Goal: Task Accomplishment & Management: Use online tool/utility

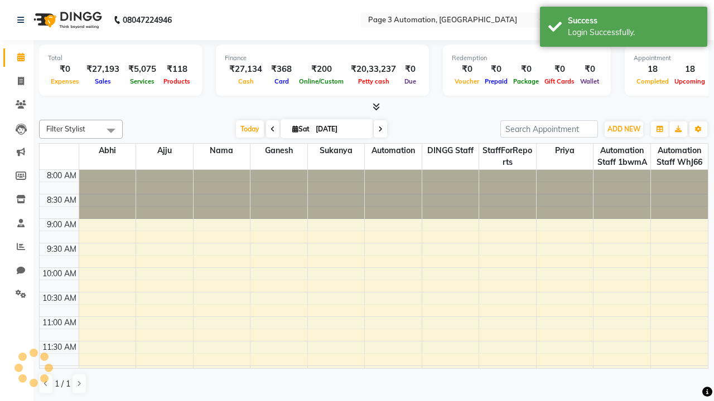
select select "en"
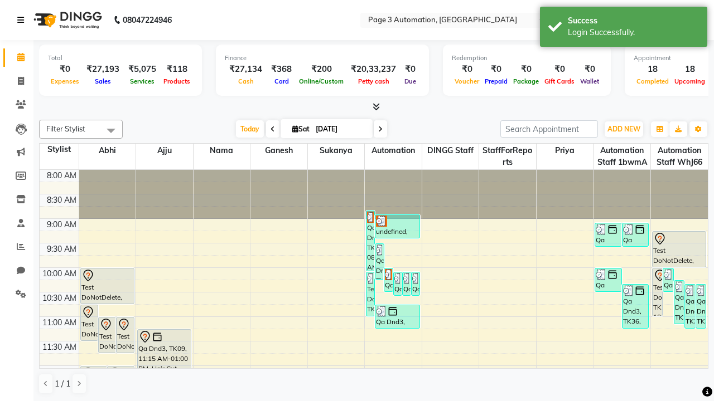
click at [23, 20] on icon at bounding box center [20, 20] width 7 height 8
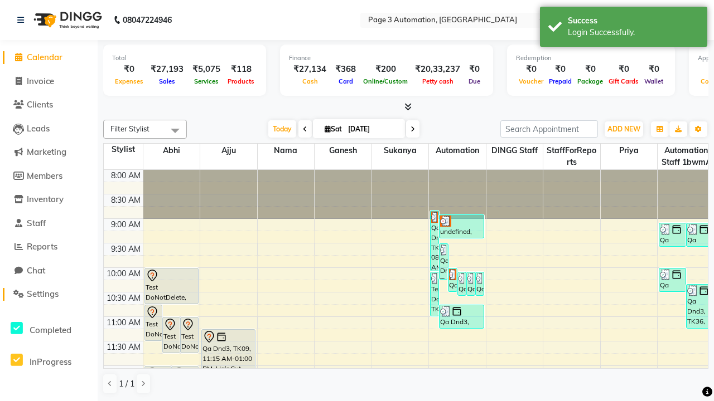
click at [48, 294] on span "Settings" at bounding box center [43, 294] width 32 height 11
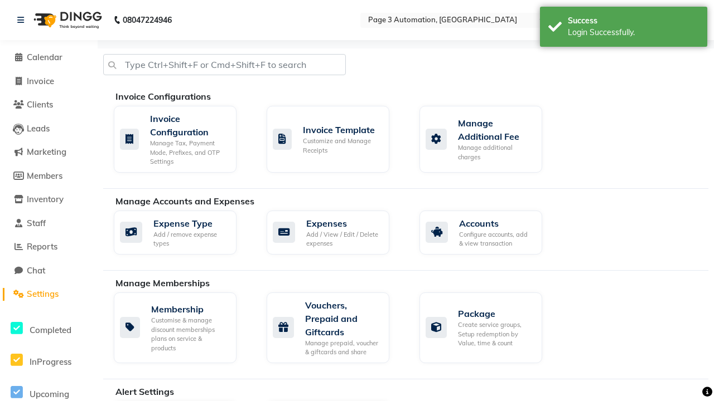
select select "2: 15"
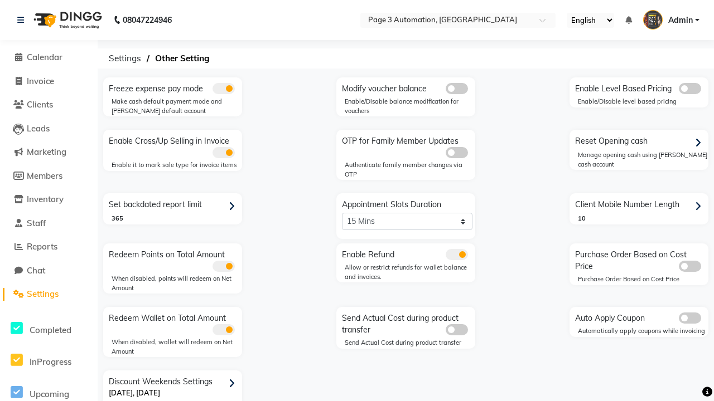
scroll to position [23, 0]
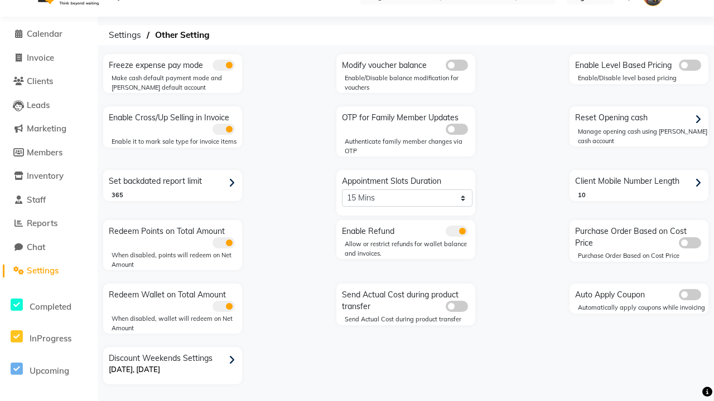
click at [234, 360] on icon at bounding box center [232, 361] width 6 height 10
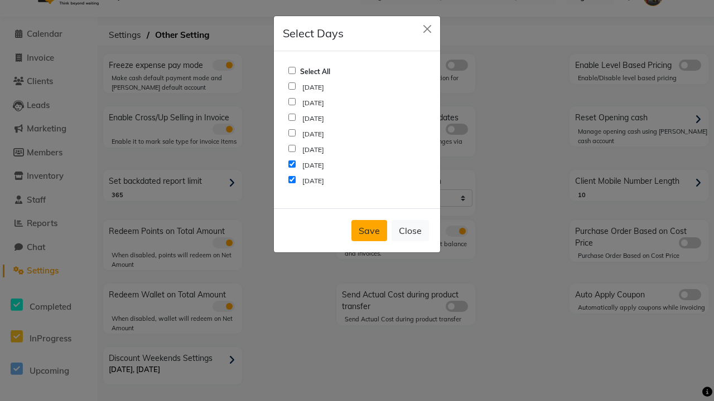
click at [369, 231] on button "Save" at bounding box center [369, 230] width 36 height 21
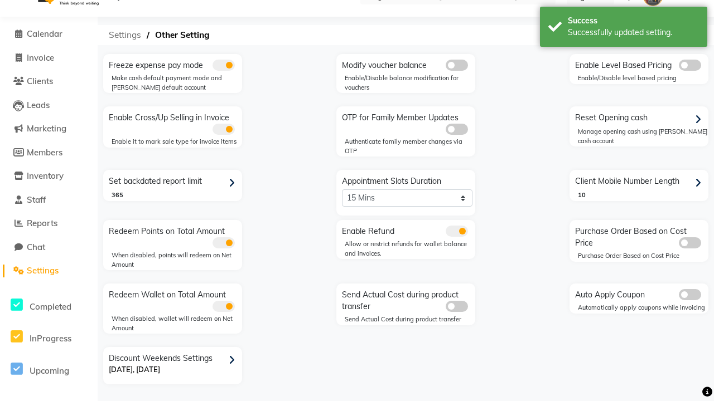
click at [125, 35] on span "Settings" at bounding box center [124, 35] width 43 height 20
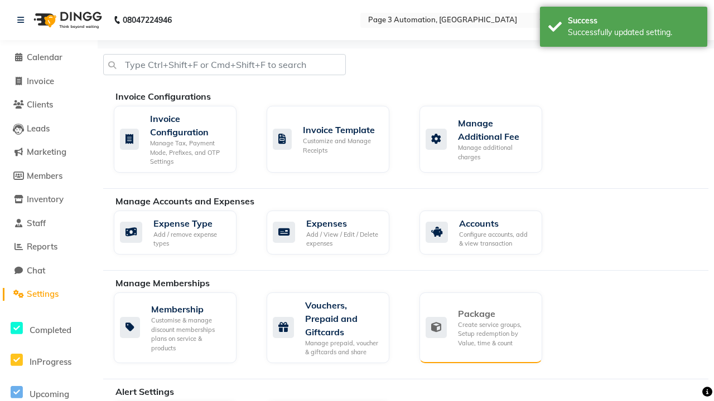
click at [495, 314] on div "Package" at bounding box center [495, 313] width 75 height 13
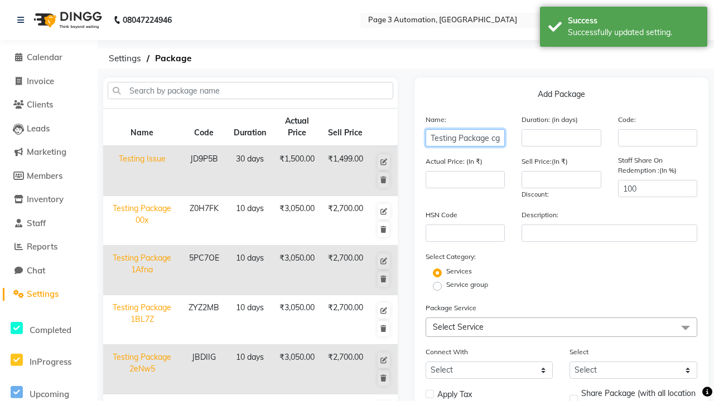
type input "Testing Package cgyca"
type input "10"
type input "3050"
type input "2700"
click at [467, 285] on label "Service group" at bounding box center [467, 285] width 42 height 10
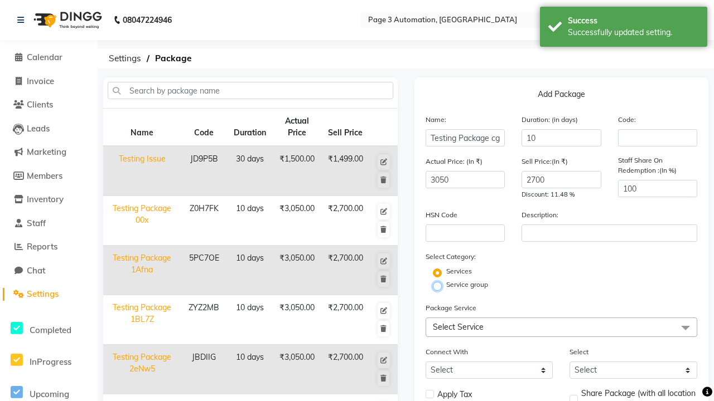
click at [444, 285] on input "Service group" at bounding box center [440, 285] width 7 height 7
radio input "true"
radio input "false"
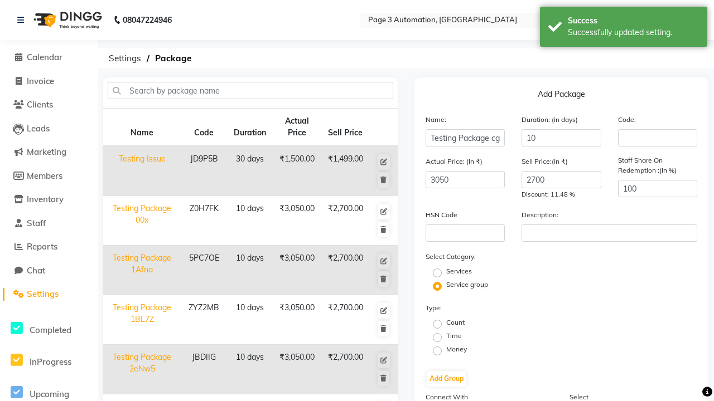
click at [456, 350] on label "Money" at bounding box center [456, 350] width 21 height 10
click at [444, 350] on input "Money" at bounding box center [440, 350] width 7 height 7
radio input "true"
click at [604, 336] on label "Flat Price" at bounding box center [604, 336] width 29 height 10
click at [588, 336] on input "Flat Price" at bounding box center [584, 336] width 7 height 7
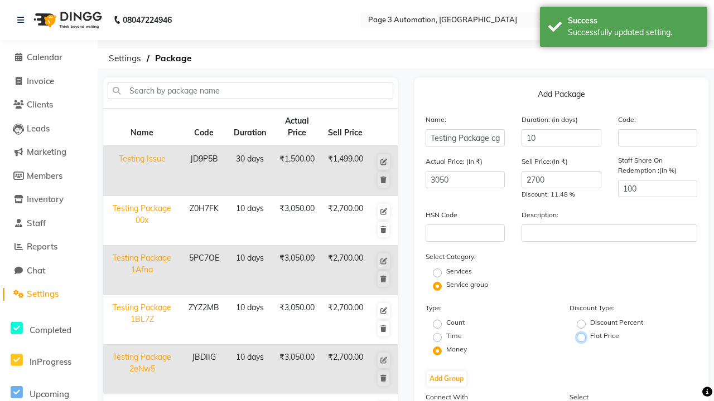
radio input "true"
click at [446, 379] on button "Add Group" at bounding box center [446, 379] width 40 height 16
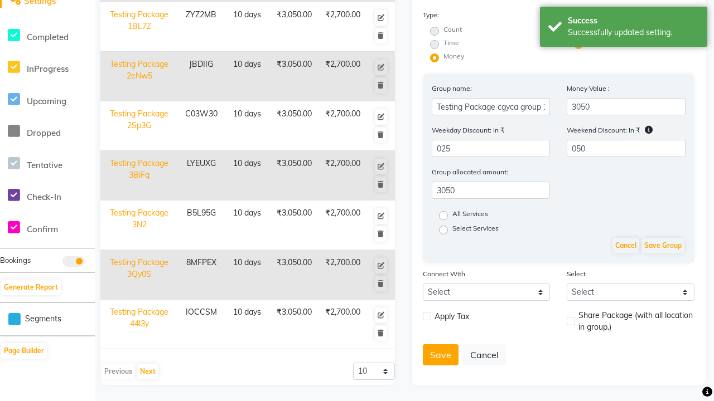
scroll to position [294, 0]
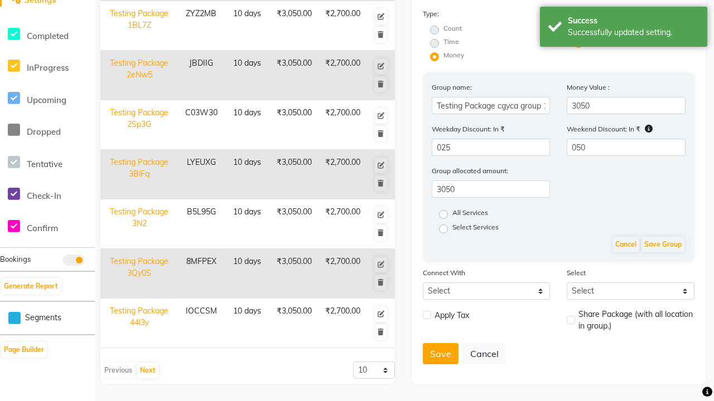
type input "050"
click at [472, 215] on label "All Services" at bounding box center [470, 214] width 36 height 13
click at [450, 215] on input "All Services" at bounding box center [446, 213] width 7 height 7
radio input "true"
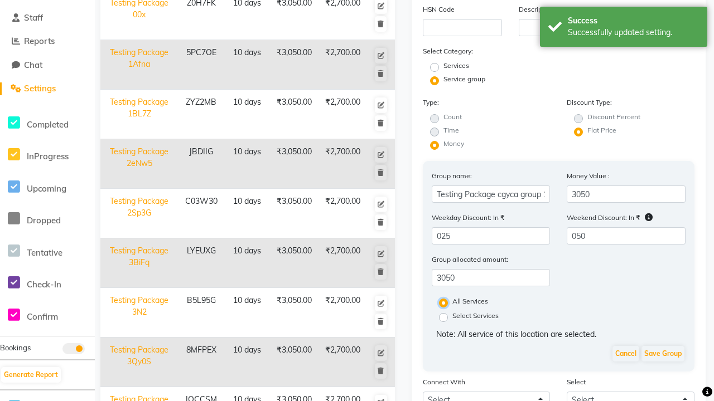
scroll to position [315, 0]
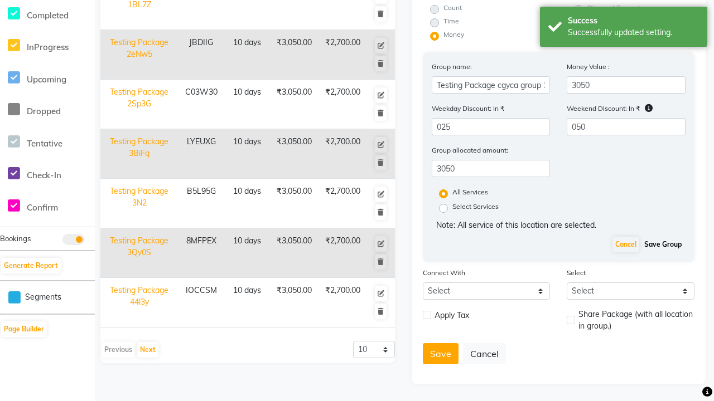
click at [665, 245] on button "Save Group" at bounding box center [662, 245] width 43 height 16
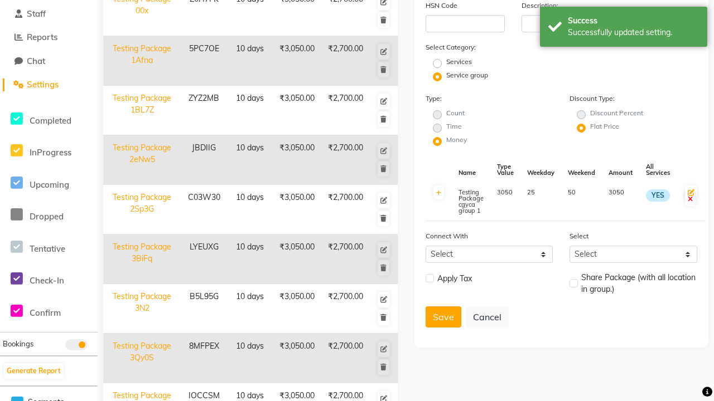
scroll to position [166, 0]
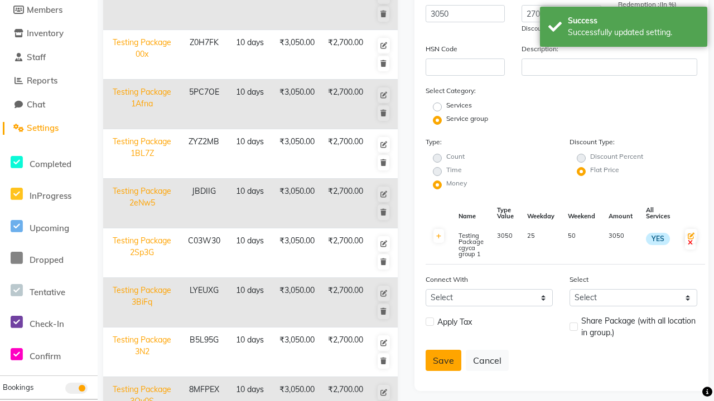
click at [440, 361] on button "Save" at bounding box center [443, 360] width 36 height 21
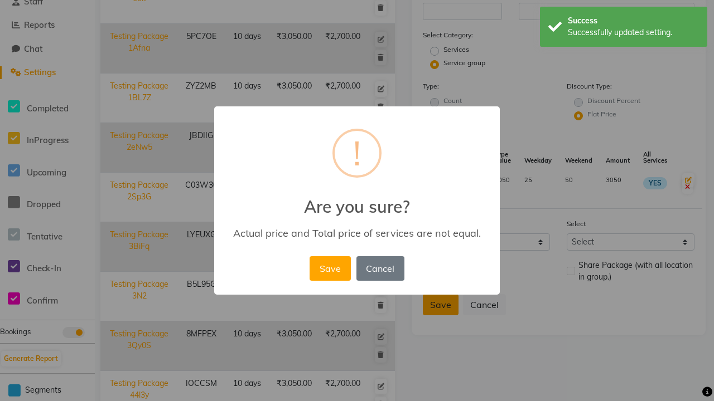
scroll to position [294, 0]
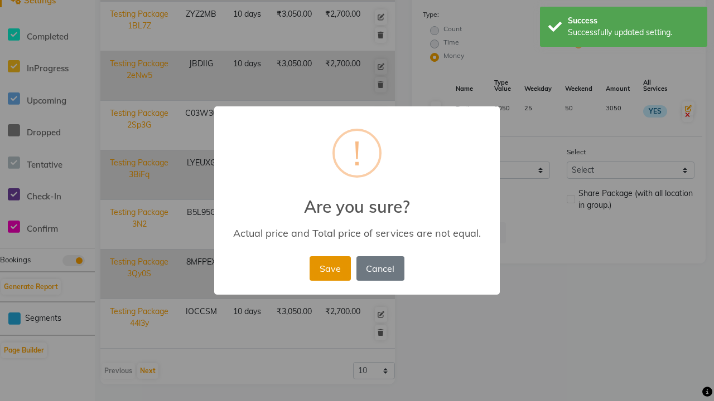
click at [329, 268] on button "Save" at bounding box center [329, 268] width 41 height 25
radio input "true"
radio input "false"
select select
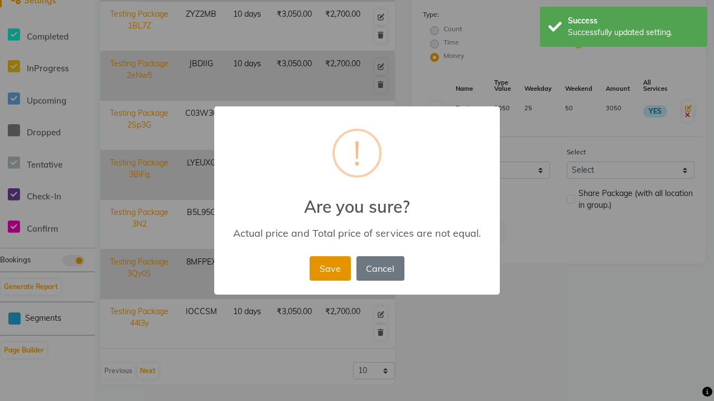
checkbox input "false"
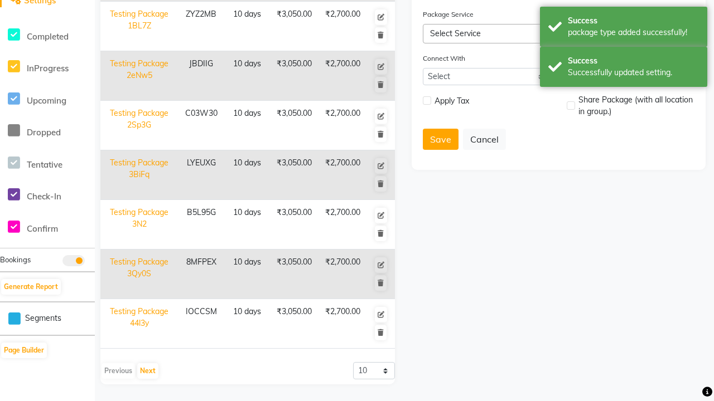
click at [623, 48] on div "Success Successfully updated setting." at bounding box center [623, 67] width 167 height 40
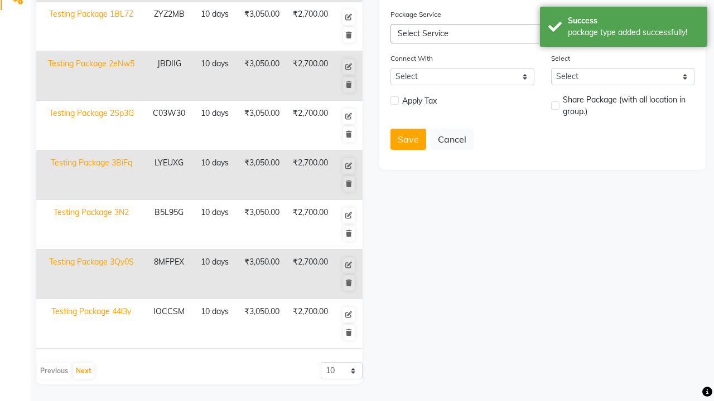
scroll to position [0, 0]
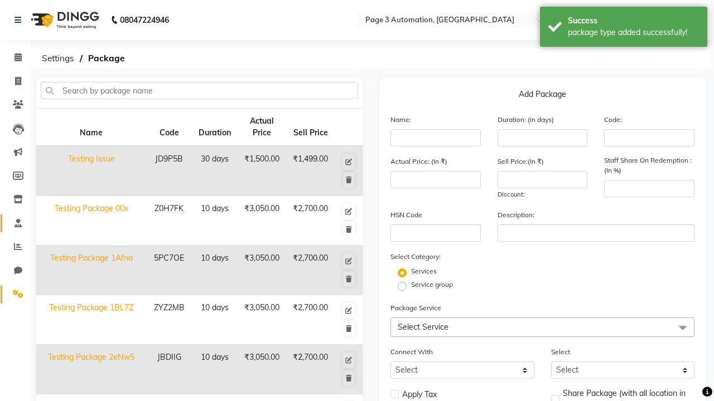
click at [14, 223] on span at bounding box center [18, 223] width 20 height 13
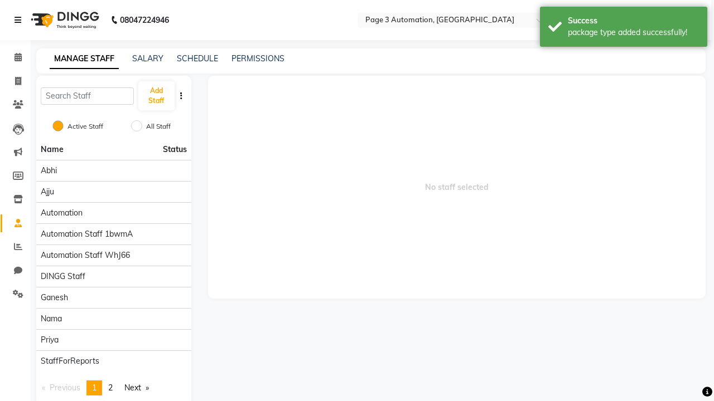
click at [20, 20] on icon at bounding box center [17, 20] width 7 height 8
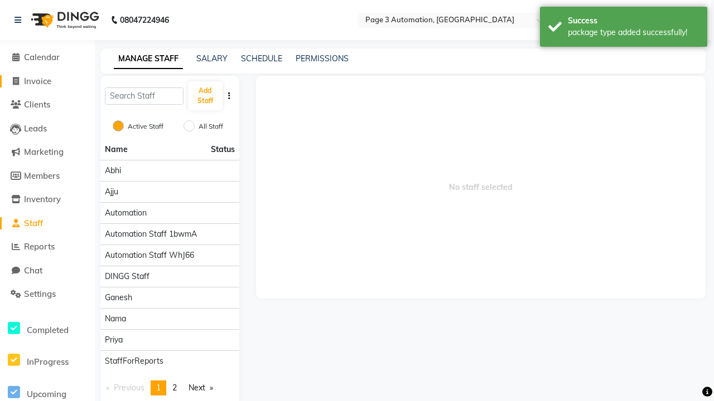
click at [46, 81] on span "Invoice" at bounding box center [37, 81] width 27 height 11
select select "2774"
select select "service"
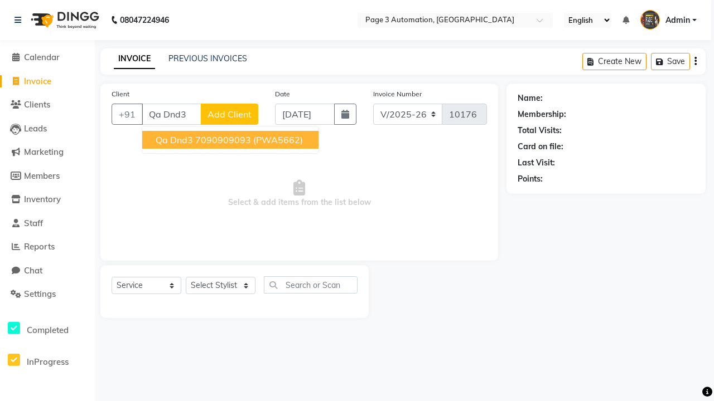
click at [231, 140] on ngb-highlight "7090909093" at bounding box center [223, 139] width 56 height 11
type input "7090909093"
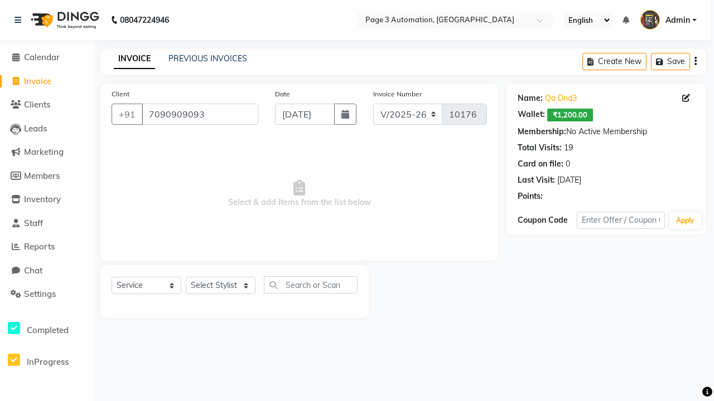
select select "package"
select select "71572"
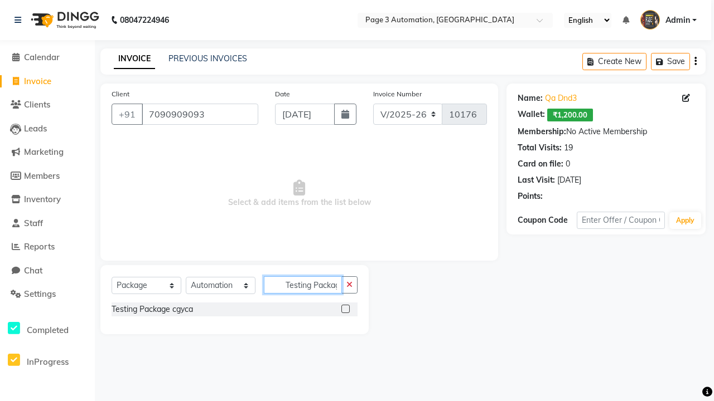
scroll to position [0, 14]
type input "Testing Package cgyca"
click at [345, 309] on label at bounding box center [345, 309] width 8 height 8
click at [345, 309] on input "checkbox" at bounding box center [344, 309] width 7 height 7
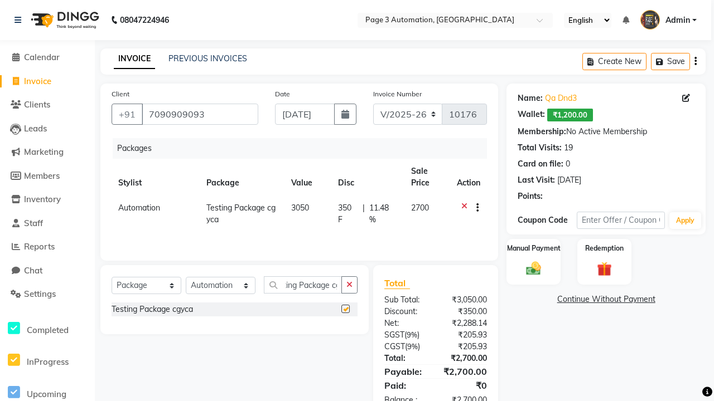
scroll to position [0, 0]
checkbox input "false"
click at [533, 249] on label "Manual Payment" at bounding box center [534, 248] width 56 height 11
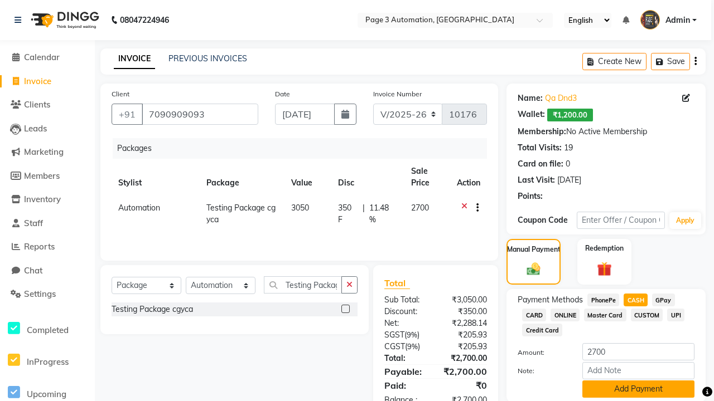
click at [638, 389] on button "Add Payment" at bounding box center [638, 389] width 112 height 17
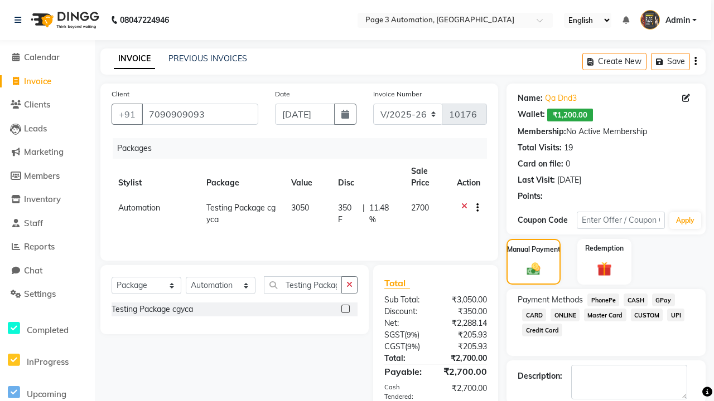
checkbox input "false"
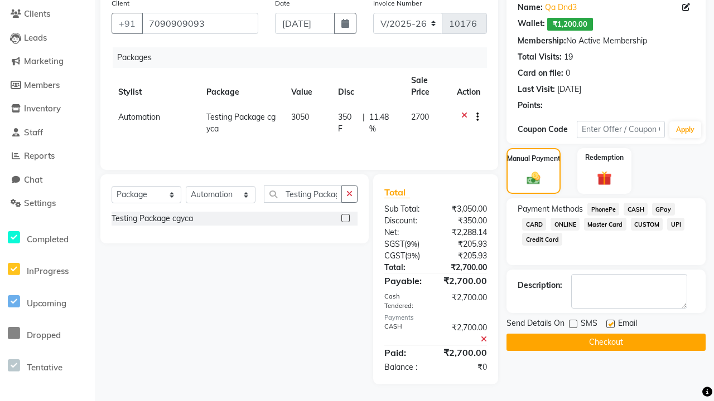
click at [610, 324] on label at bounding box center [610, 324] width 8 height 8
click at [610, 324] on input "checkbox" at bounding box center [609, 324] width 7 height 7
checkbox input "false"
click at [605, 342] on button "Checkout" at bounding box center [605, 342] width 199 height 17
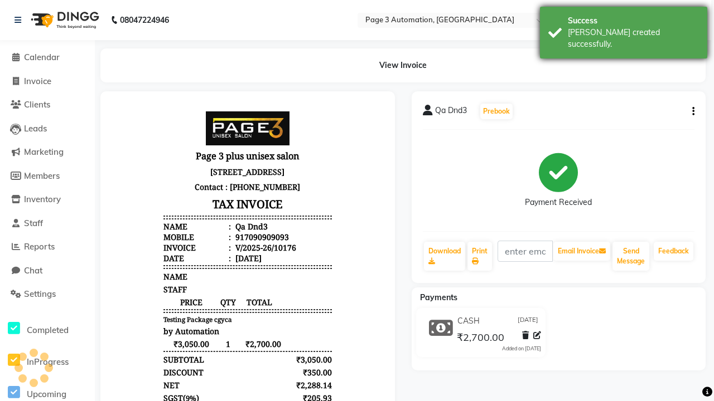
click at [623, 28] on div "[PERSON_NAME] created successfully." at bounding box center [632, 38] width 131 height 23
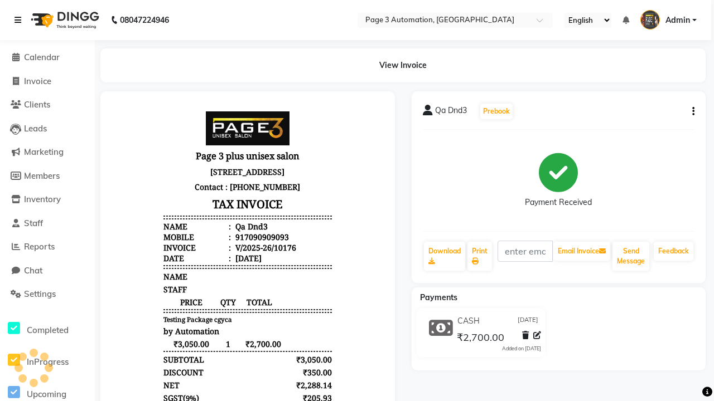
click at [20, 20] on icon at bounding box center [17, 20] width 7 height 8
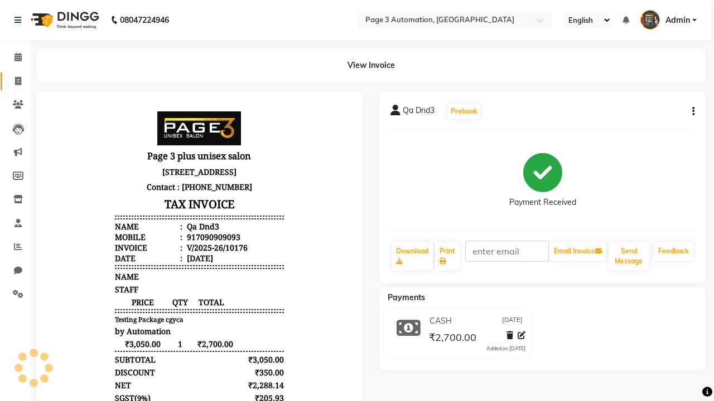
click at [14, 81] on span at bounding box center [18, 81] width 20 height 13
select select "service"
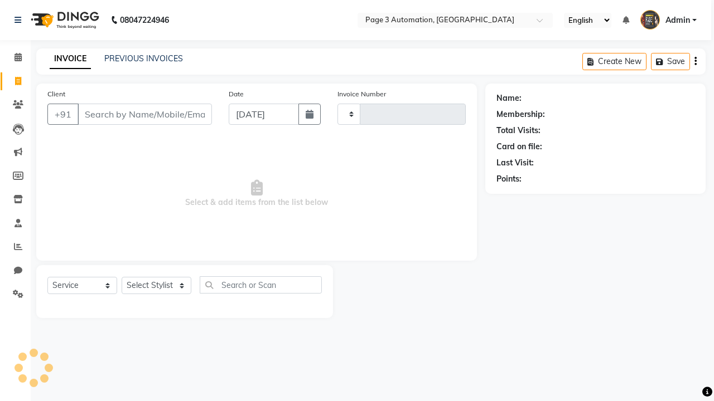
type input "10177"
select select "2774"
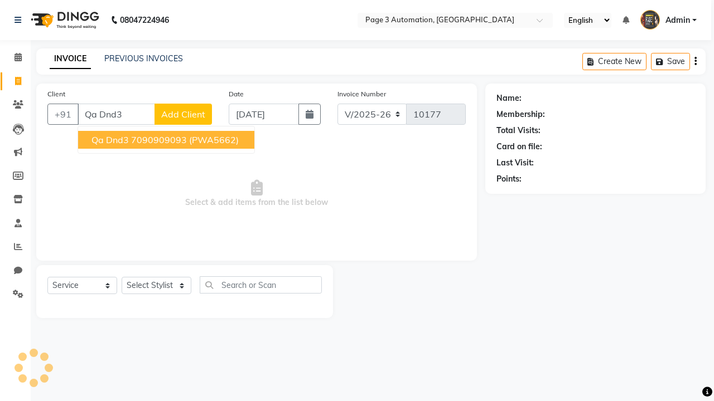
click at [167, 140] on ngb-highlight "7090909093" at bounding box center [159, 139] width 56 height 11
type input "7090909093"
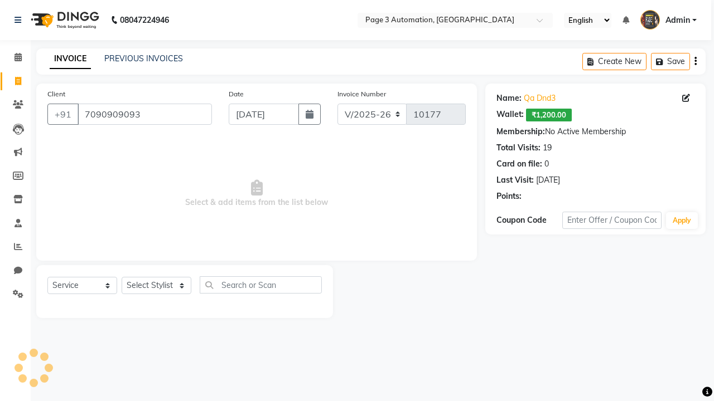
select select "71572"
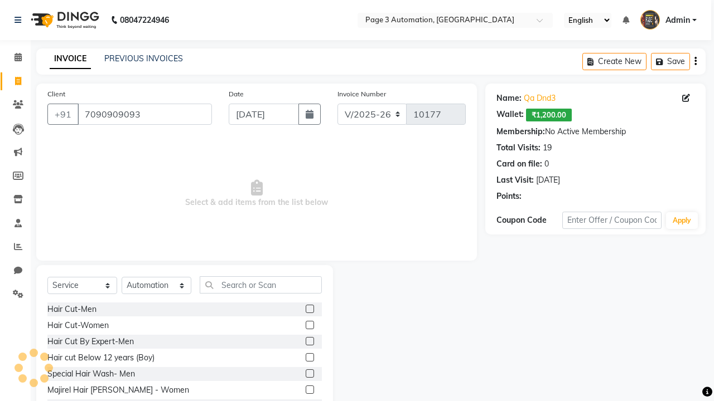
click at [309, 358] on label at bounding box center [309, 357] width 8 height 8
click at [309, 358] on input "checkbox" at bounding box center [308, 358] width 7 height 7
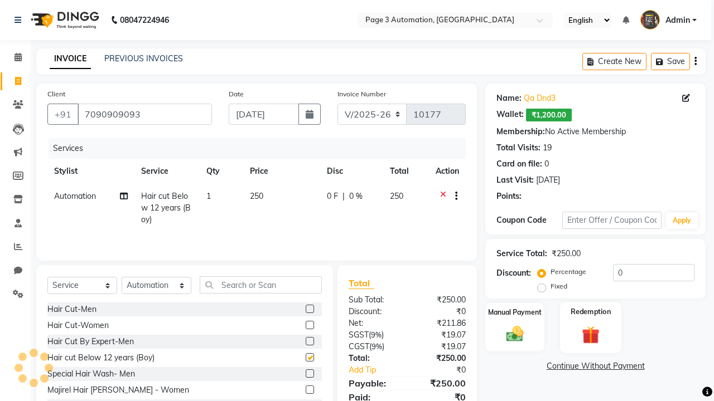
click at [590, 312] on label "Redemption" at bounding box center [590, 312] width 40 height 11
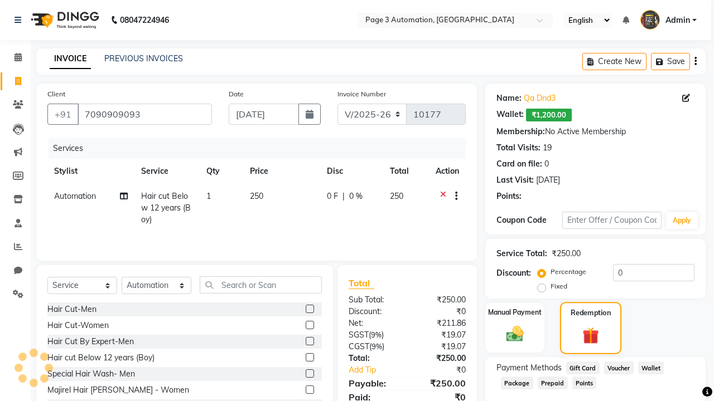
checkbox input "false"
click at [516, 383] on span "Package" at bounding box center [517, 383] width 32 height 13
